Goal: Task Accomplishment & Management: Manage account settings

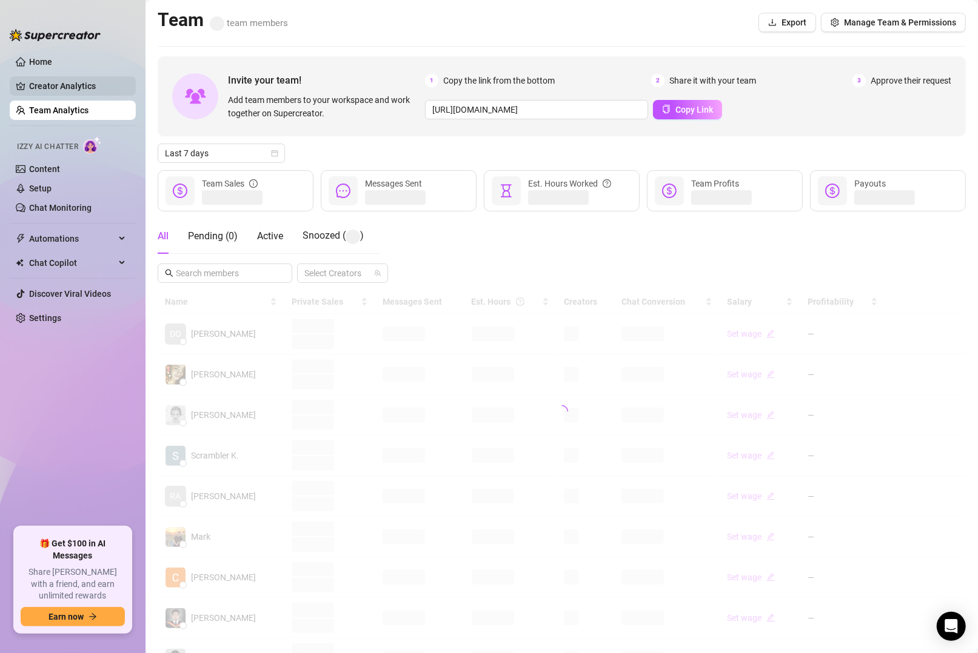
click at [61, 79] on link "Creator Analytics" at bounding box center [77, 85] width 97 height 19
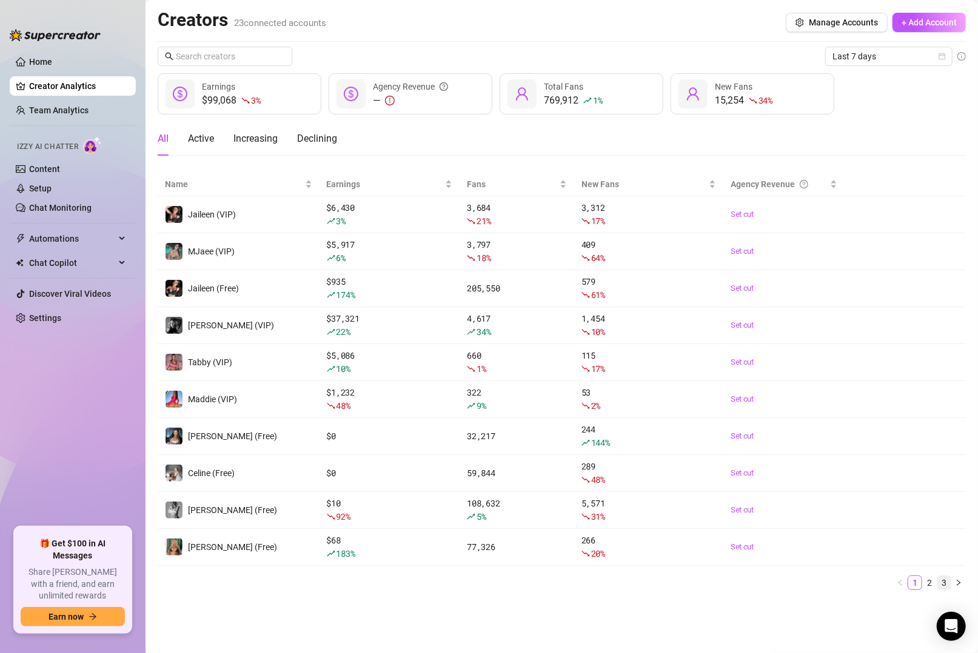
click at [945, 582] on link "3" at bounding box center [943, 582] width 13 height 13
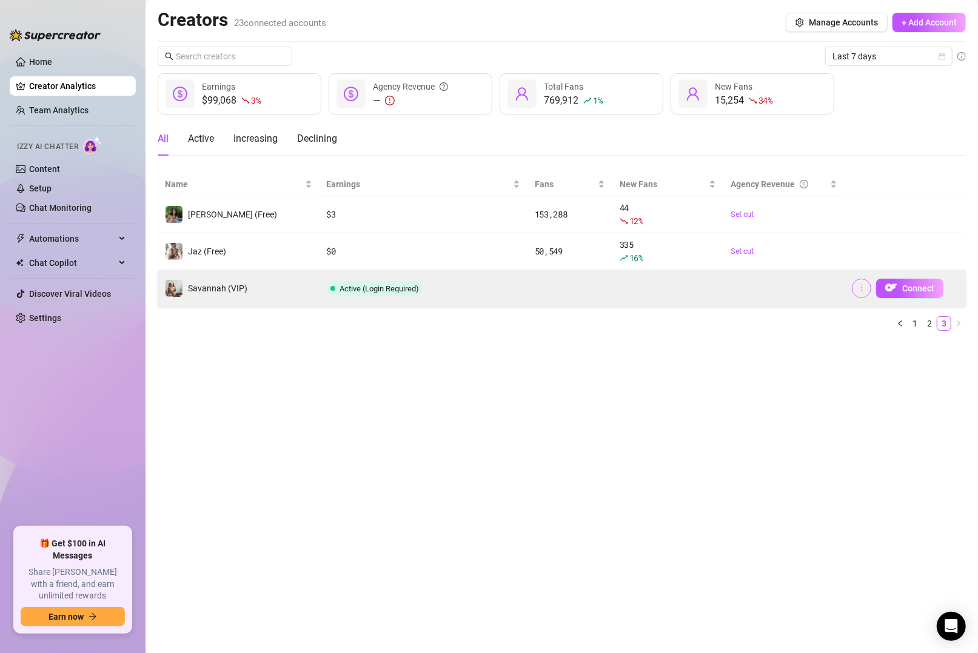
click at [857, 288] on icon "more" at bounding box center [861, 288] width 8 height 8
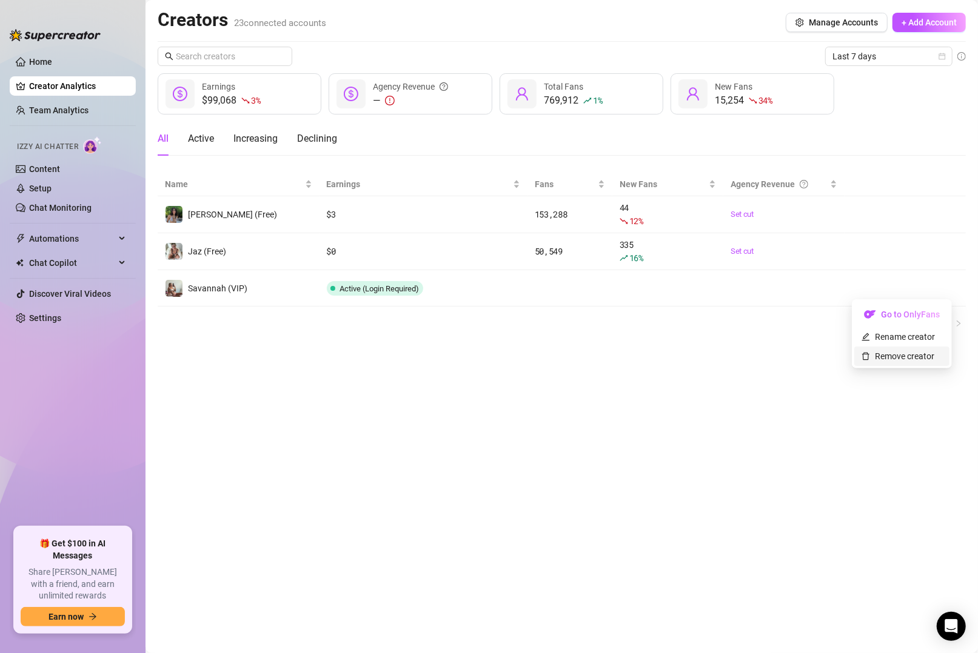
click at [892, 356] on link "Remove creator" at bounding box center [897, 357] width 73 height 10
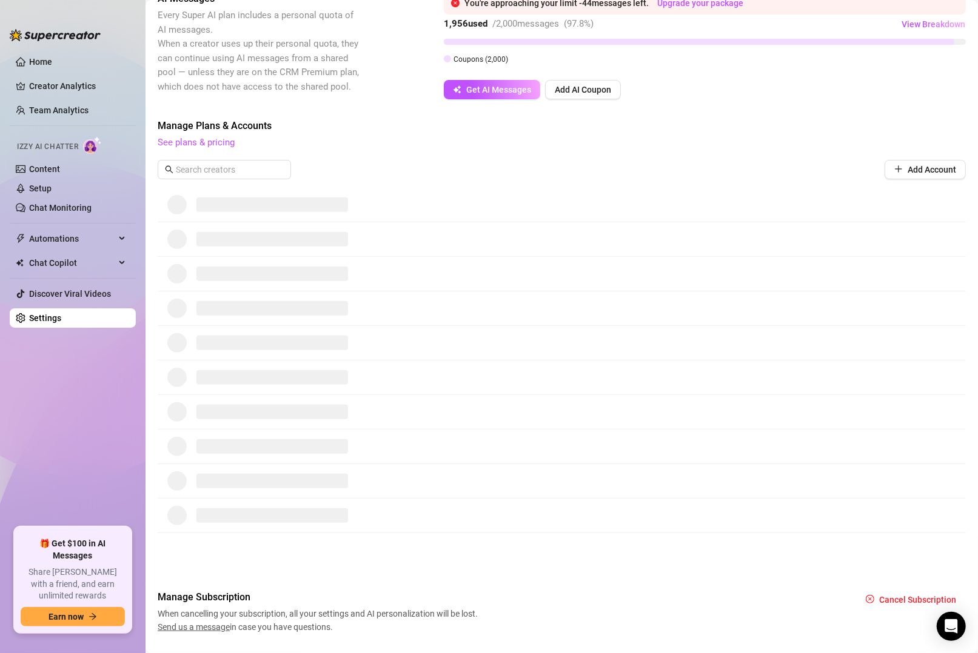
scroll to position [264, 0]
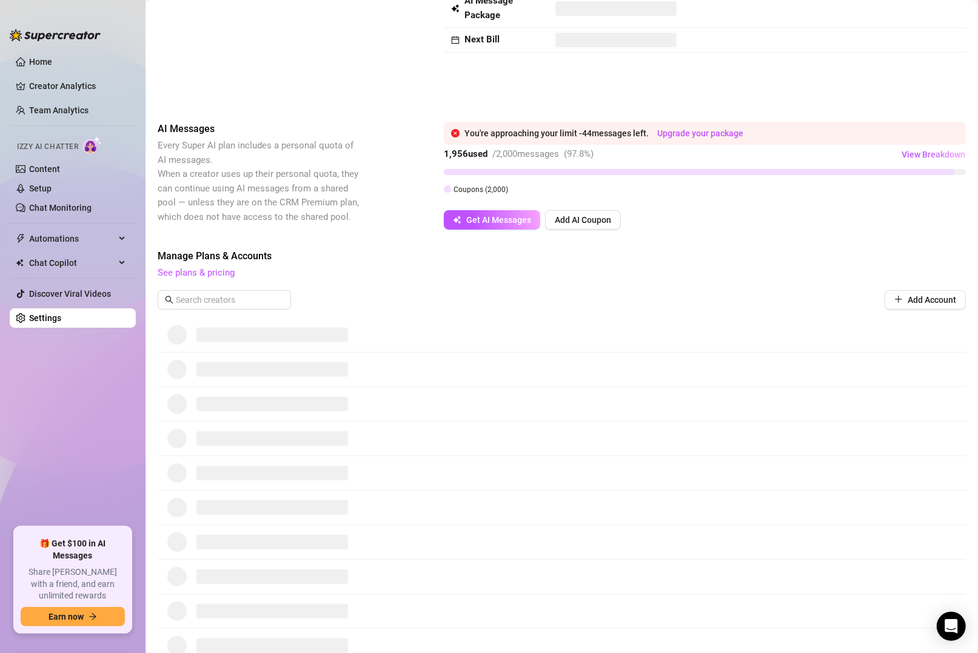
scroll to position [264, 0]
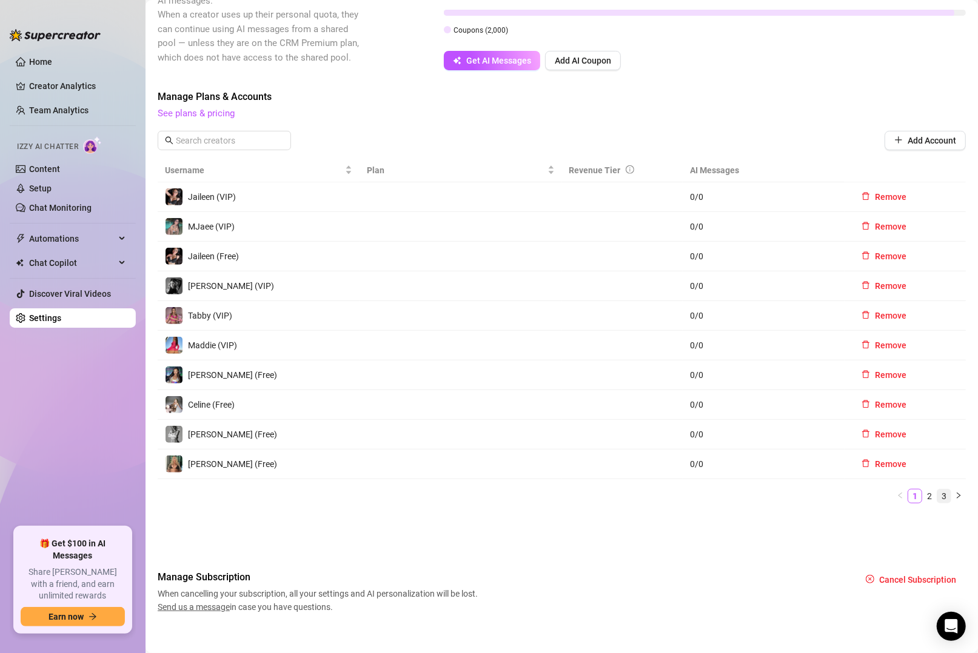
click at [937, 495] on link "3" at bounding box center [943, 496] width 13 height 13
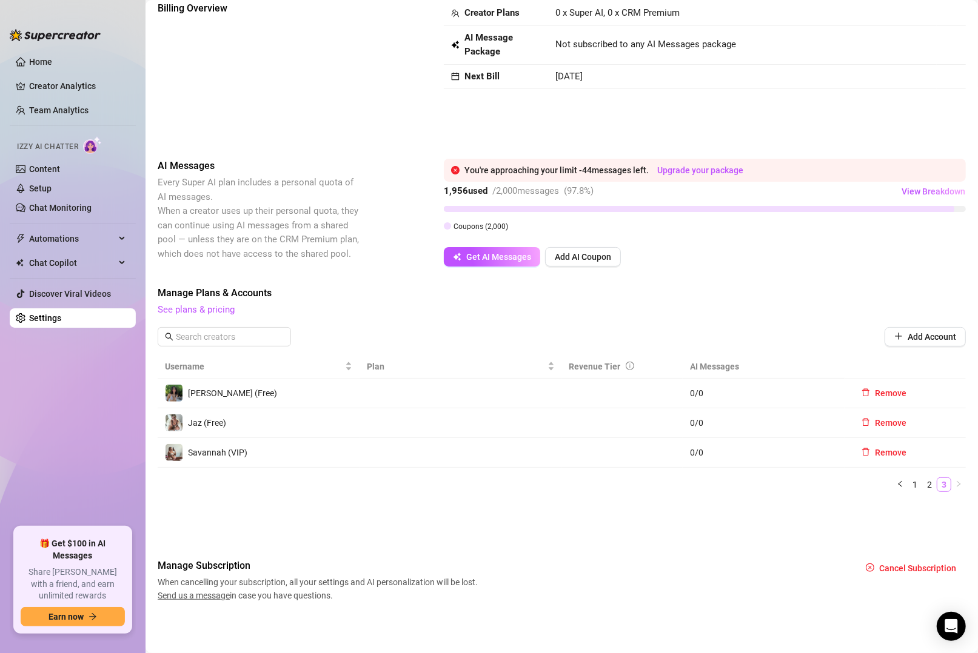
scroll to position [67, 0]
click at [875, 451] on span "Remove" at bounding box center [891, 454] width 32 height 10
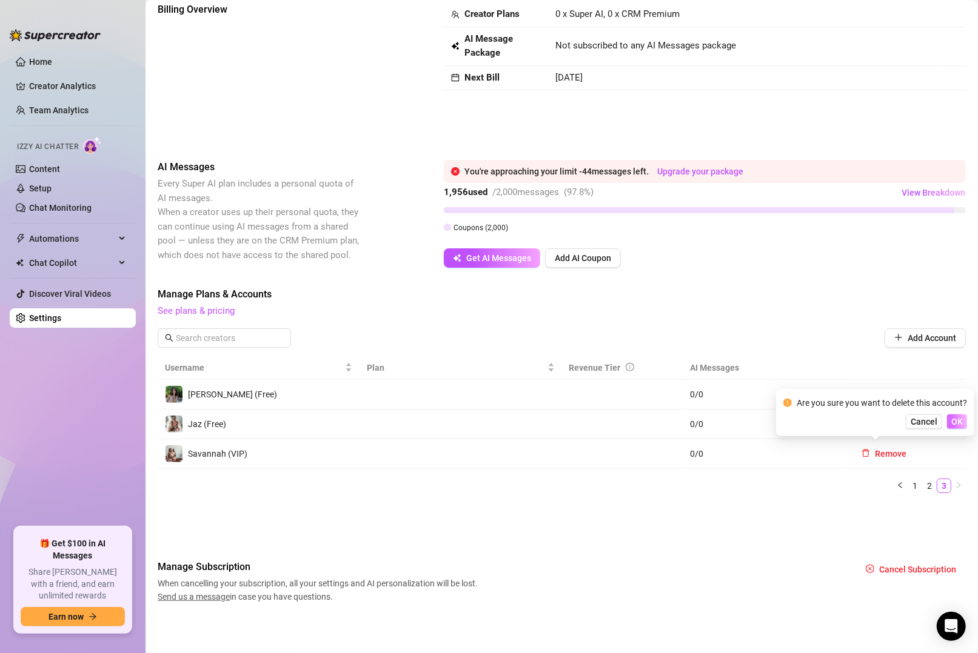
click at [960, 424] on span "OK" at bounding box center [957, 422] width 12 height 10
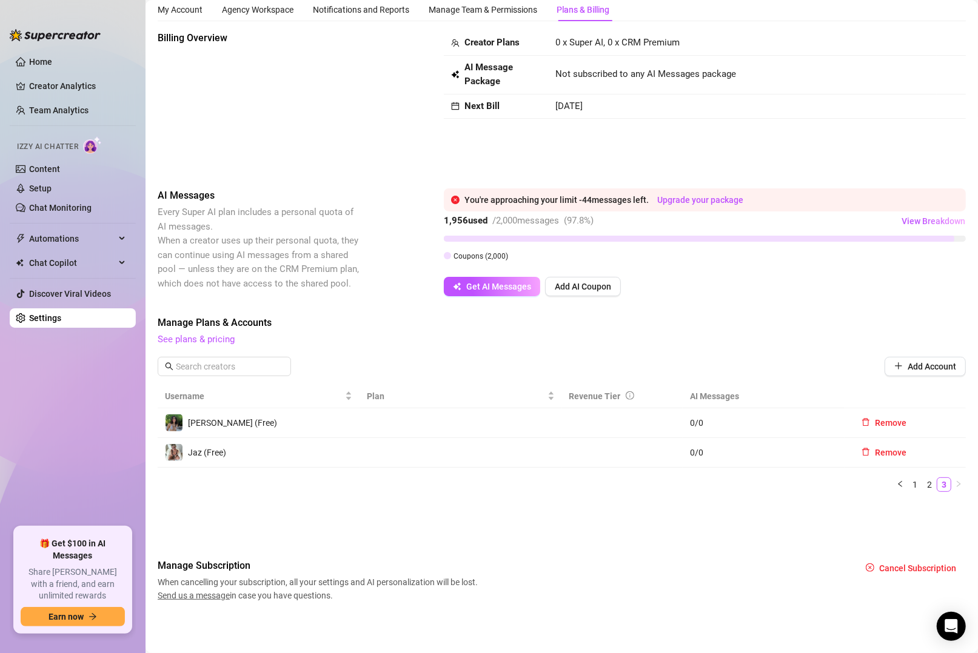
scroll to position [37, 0]
